Goal: Check status: Check status

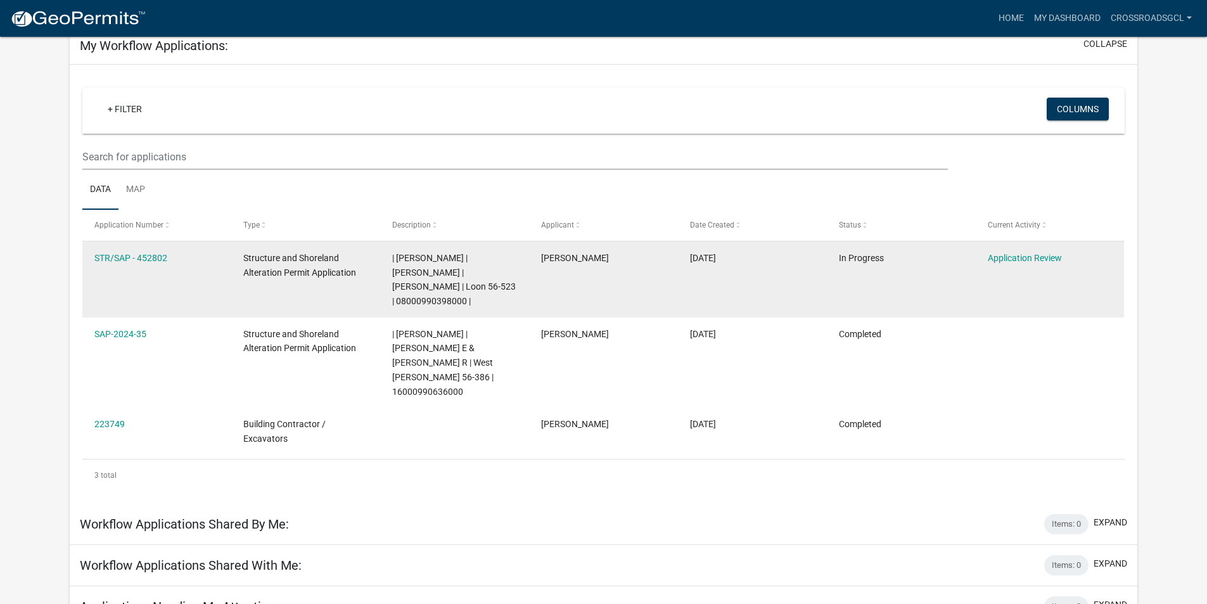
scroll to position [94, 0]
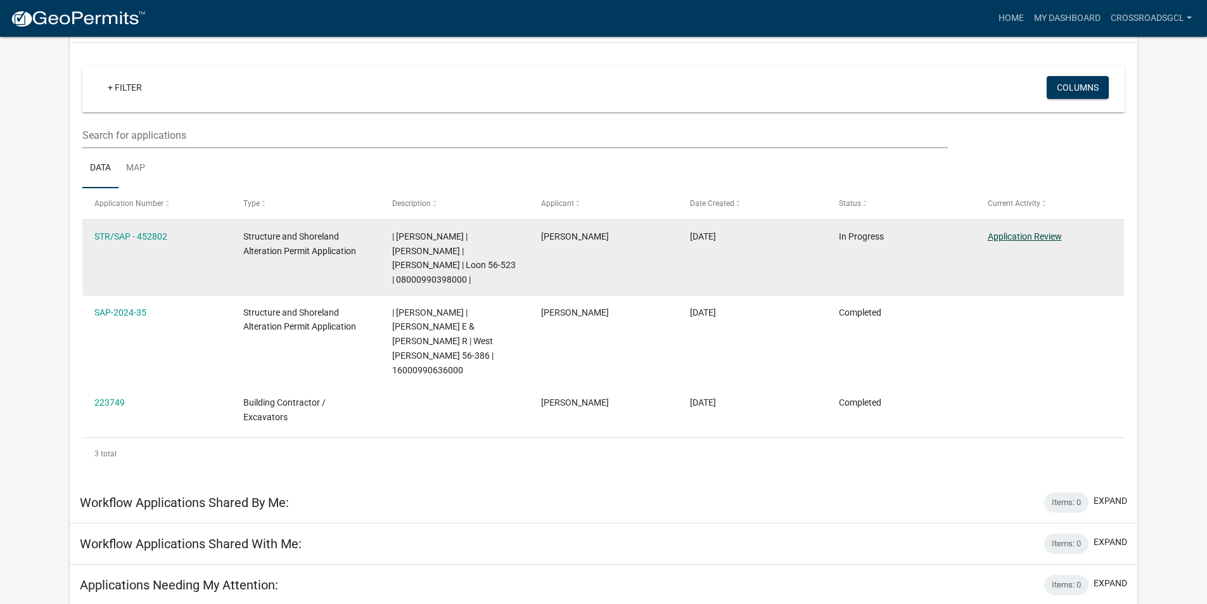
click at [1018, 234] on link "Application Review" at bounding box center [1024, 236] width 74 height 10
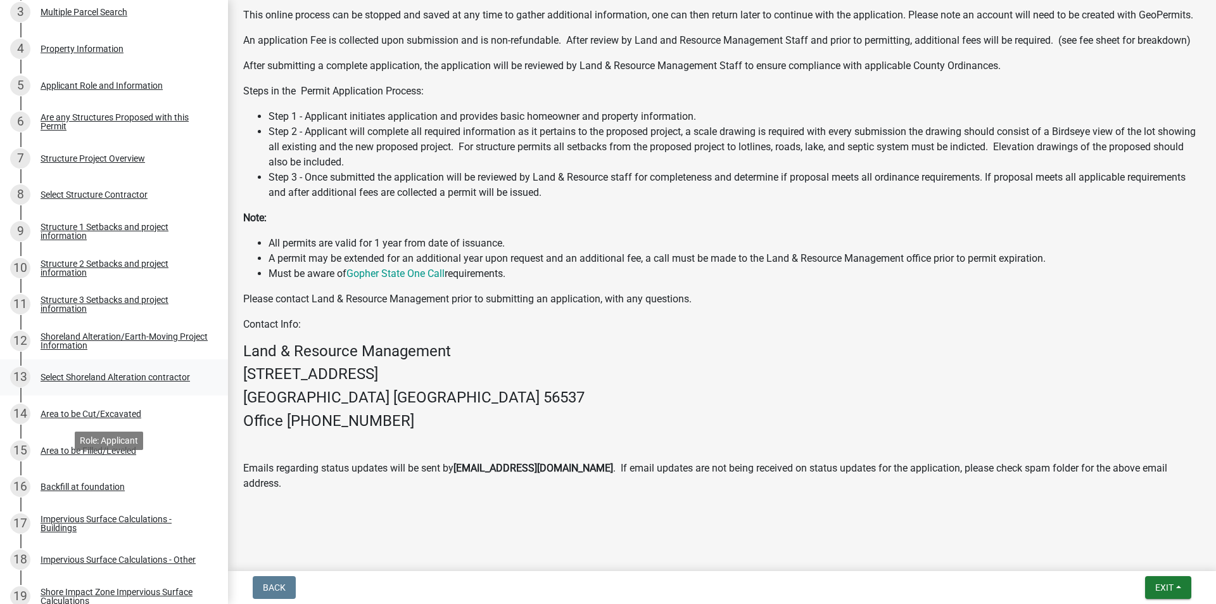
scroll to position [628, 0]
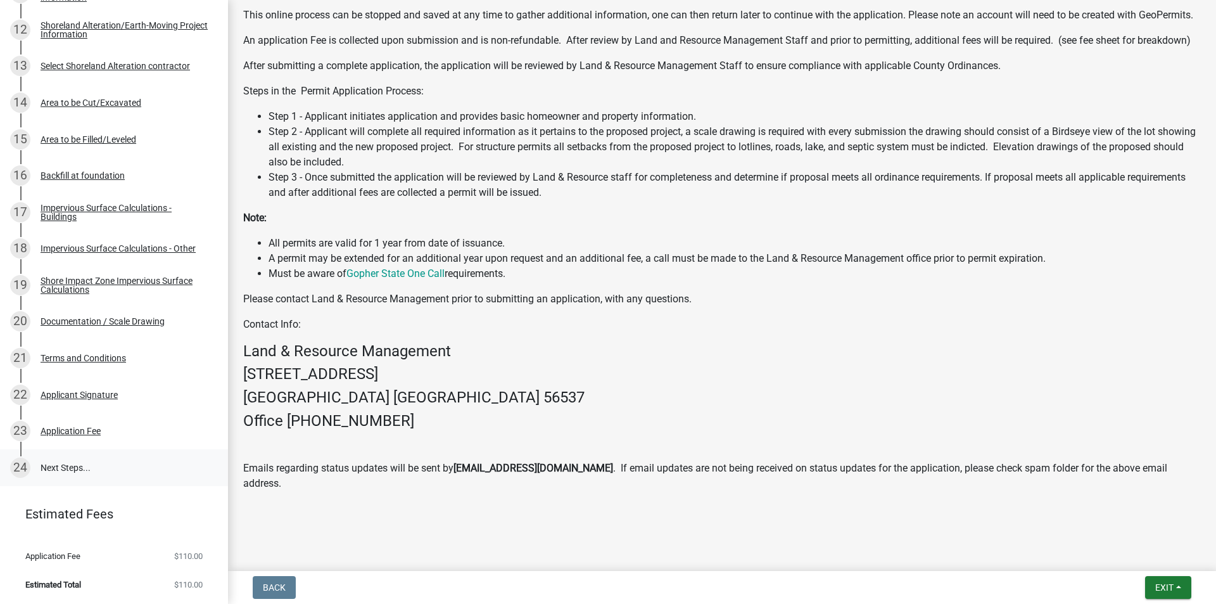
click at [80, 468] on link "24 Next Steps..." at bounding box center [114, 467] width 228 height 37
click at [63, 467] on link "24 Next Steps..." at bounding box center [114, 467] width 228 height 37
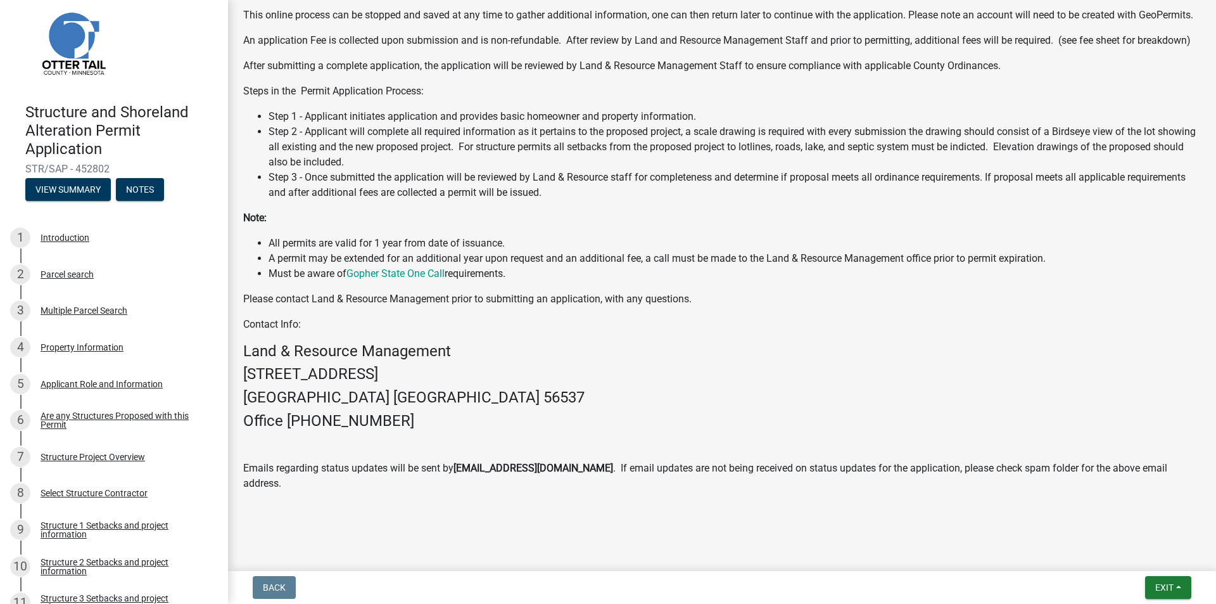
scroll to position [0, 0]
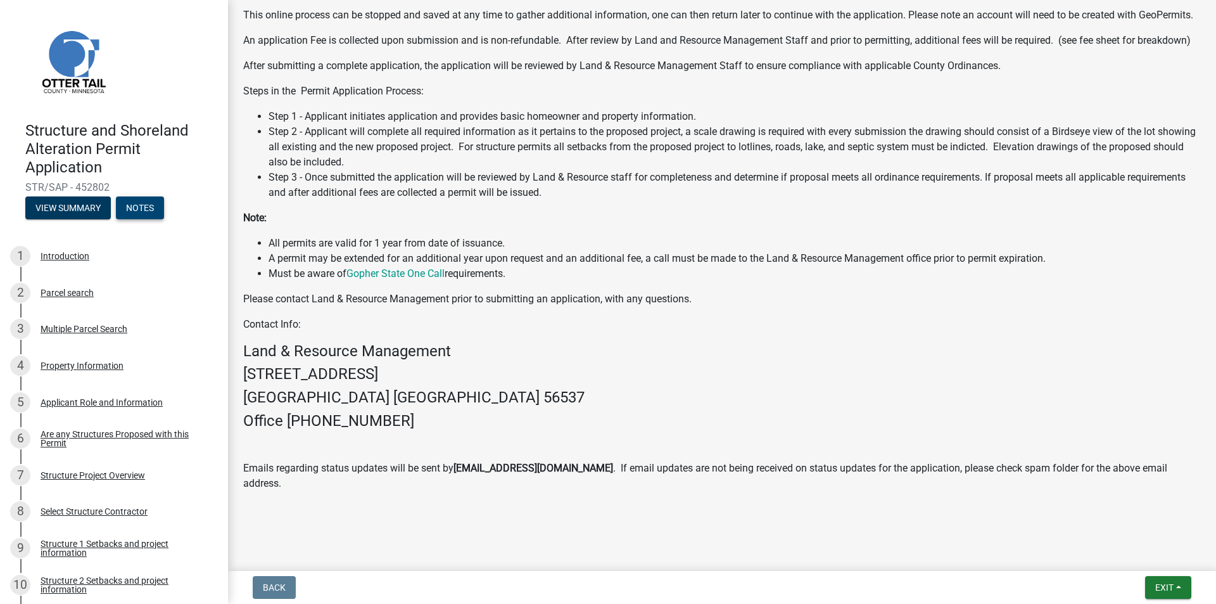
click at [136, 212] on button "Notes" at bounding box center [140, 207] width 48 height 23
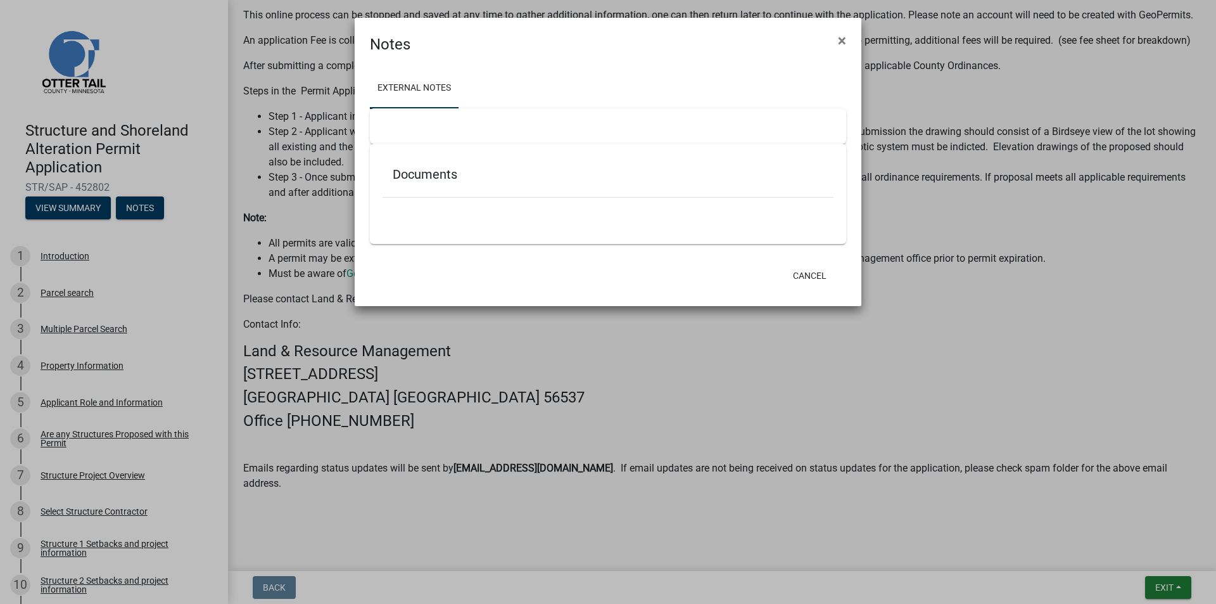
click at [419, 92] on link "External Notes" at bounding box center [414, 88] width 89 height 41
click at [429, 172] on h5 "Documents" at bounding box center [608, 174] width 431 height 15
click at [802, 281] on button "Cancel" at bounding box center [810, 275] width 54 height 23
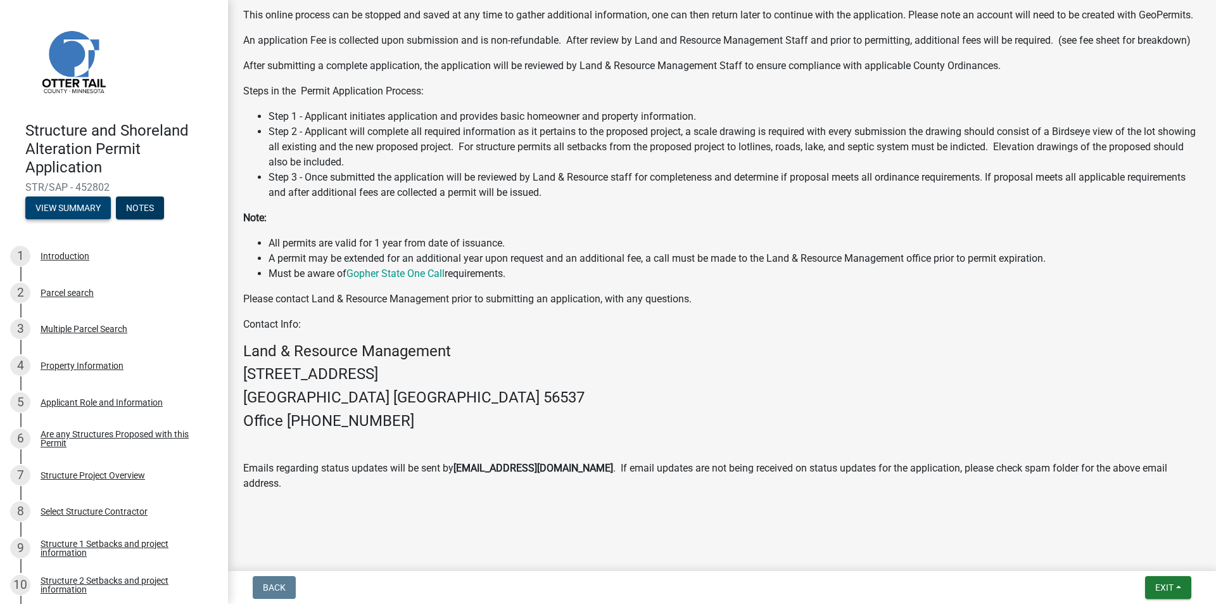
click at [91, 208] on button "View Summary" at bounding box center [68, 207] width 86 height 23
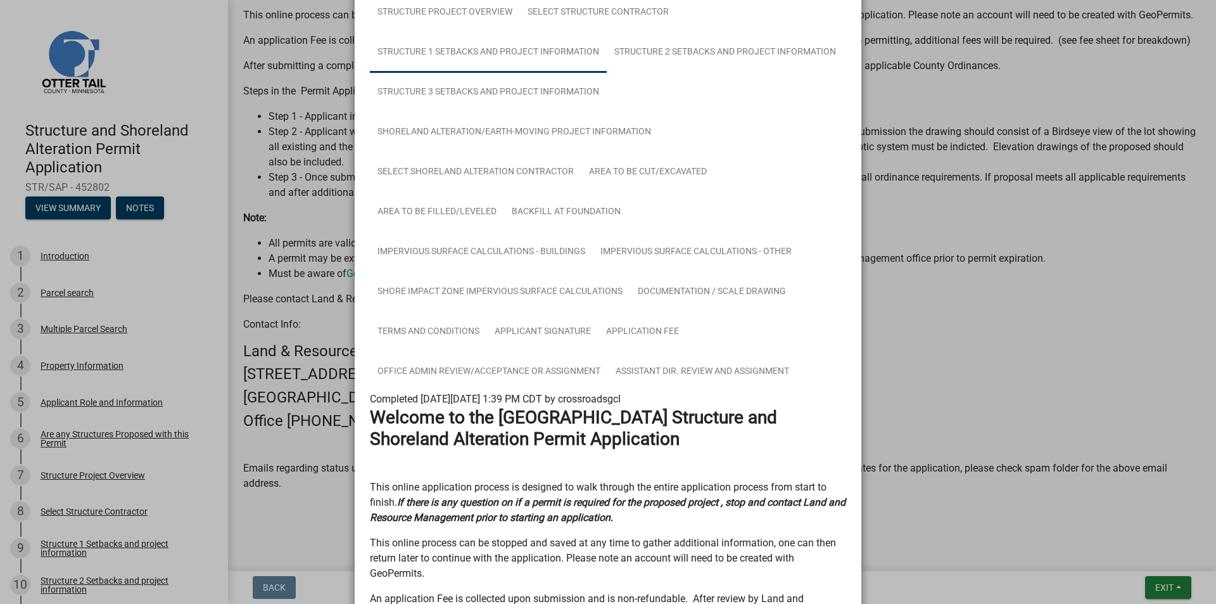
scroll to position [190, 0]
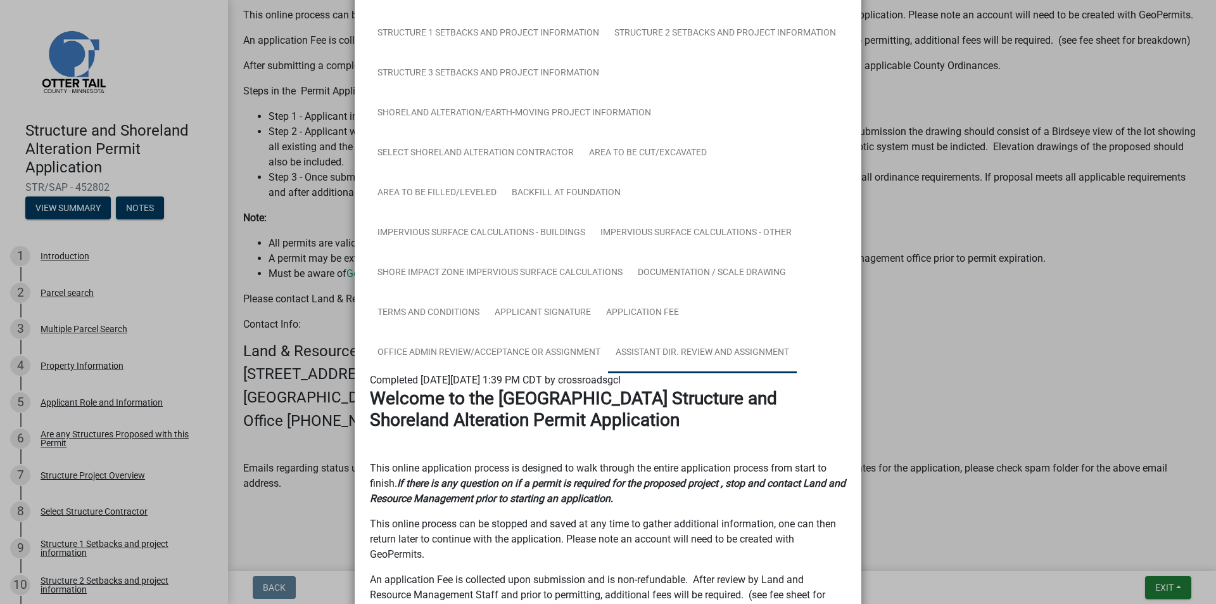
click at [628, 351] on link "Assistant Dir. Review and Assignment" at bounding box center [702, 353] width 189 height 41
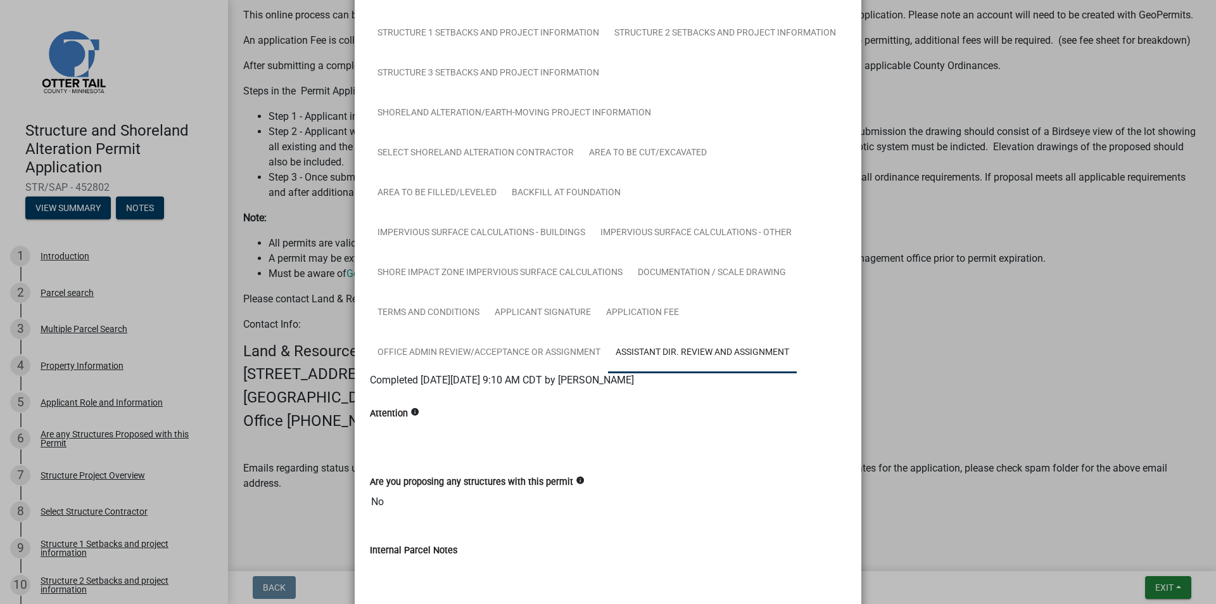
scroll to position [411, 0]
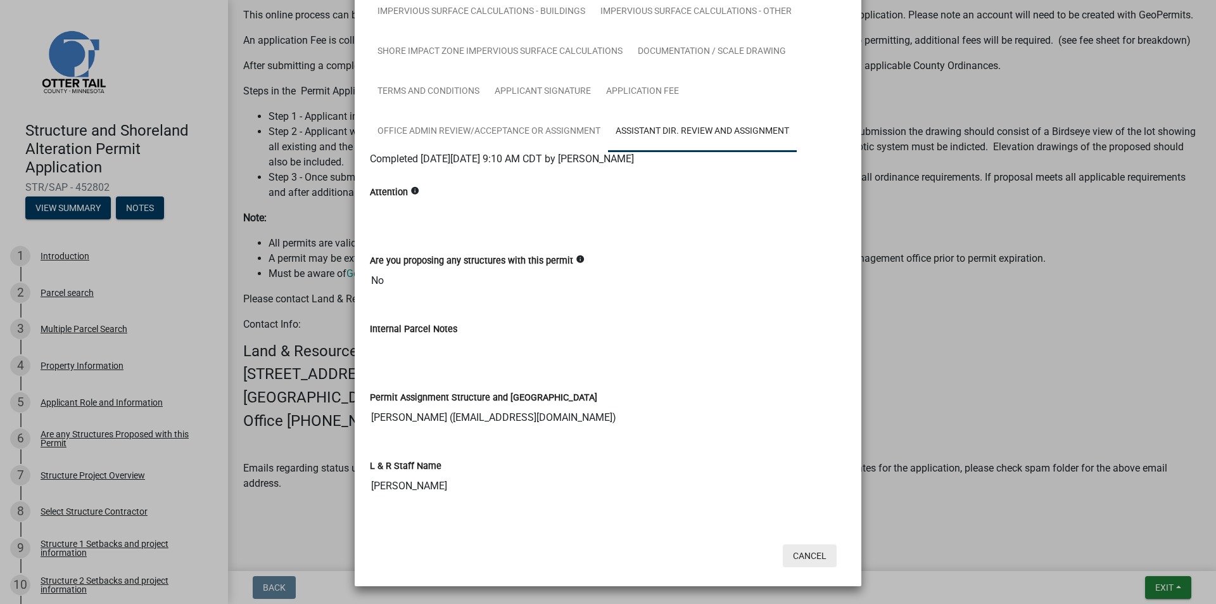
click at [798, 556] on button "Cancel" at bounding box center [810, 555] width 54 height 23
